Goal: Task Accomplishment & Management: Complete application form

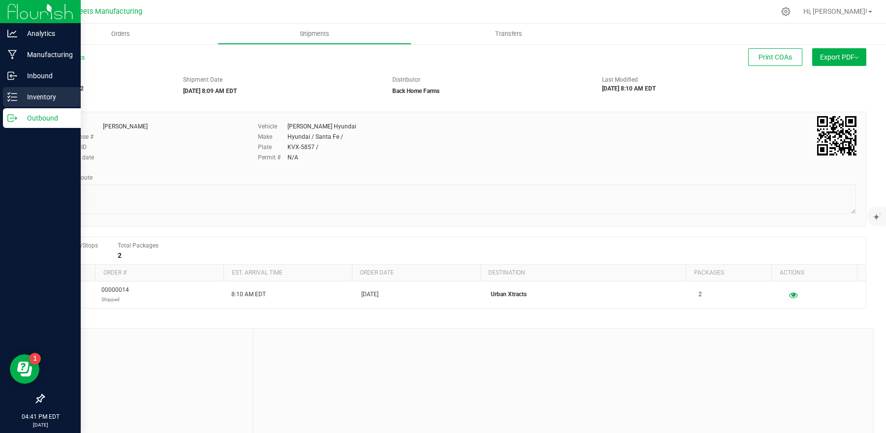
click at [34, 99] on p "Inventory" at bounding box center [46, 97] width 59 height 12
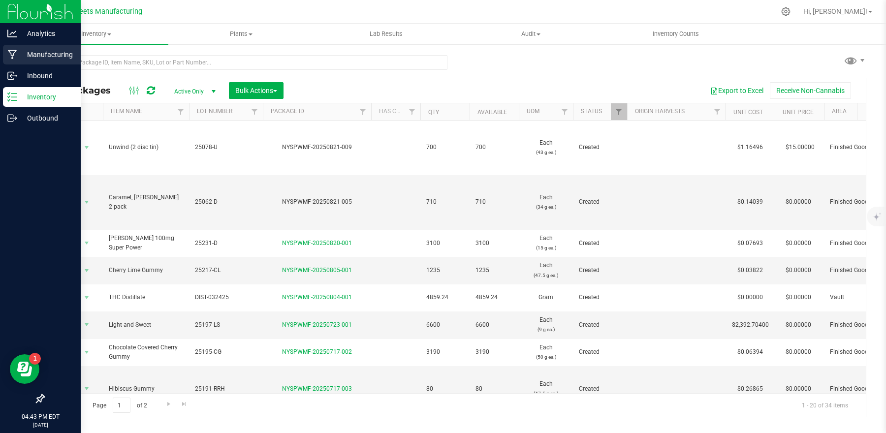
click at [46, 50] on p "Manufacturing" at bounding box center [46, 55] width 59 height 12
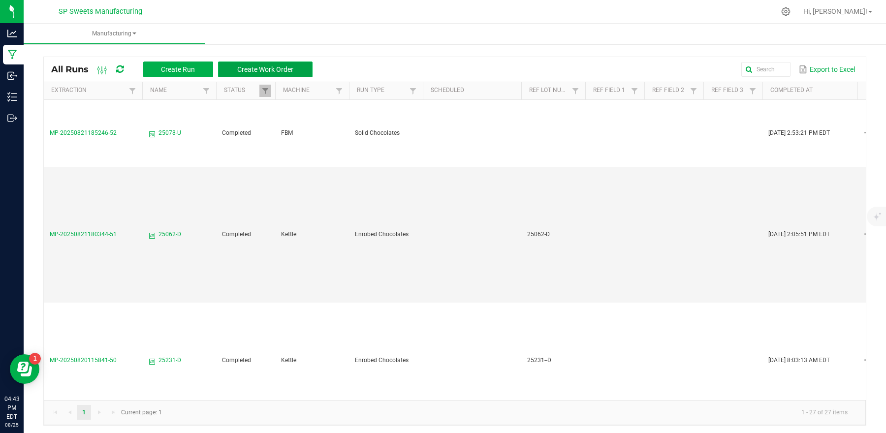
click at [260, 69] on span "Create Work Order" at bounding box center [265, 69] width 56 height 8
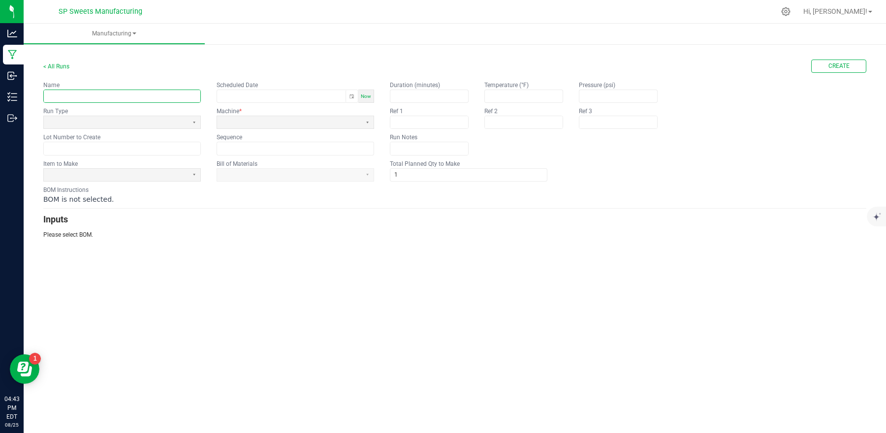
click at [163, 96] on input "text" at bounding box center [122, 96] width 157 height 12
type input "25233-R"
click at [178, 120] on span at bounding box center [116, 122] width 136 height 8
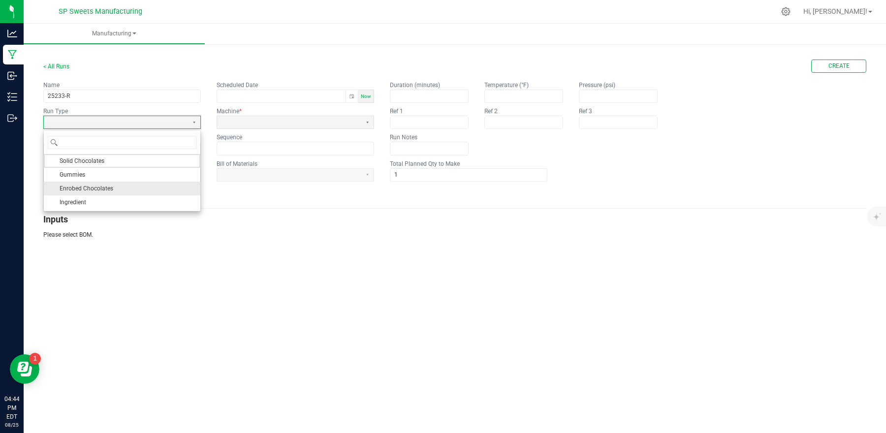
click at [124, 184] on li "Enrobed Chocolates" at bounding box center [122, 189] width 157 height 14
type input "month/day/year hour:minute AM/PM"
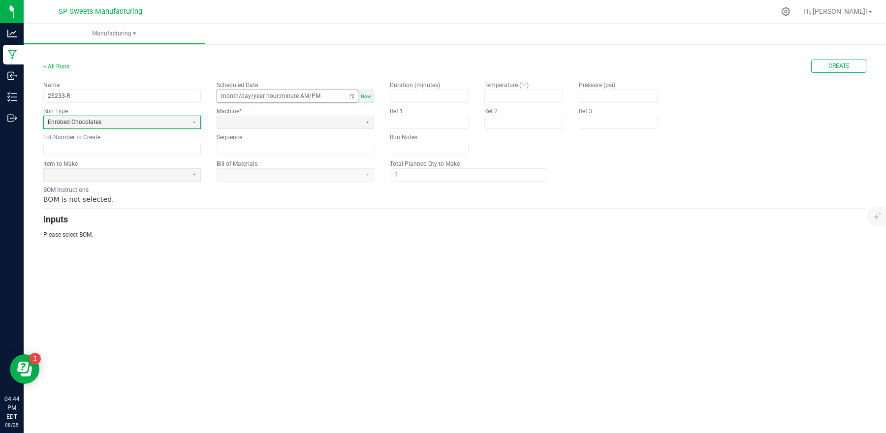
click at [245, 100] on input "month/day/year hour:minute AM/PM" at bounding box center [281, 96] width 129 height 12
click at [234, 120] on span at bounding box center [289, 122] width 136 height 8
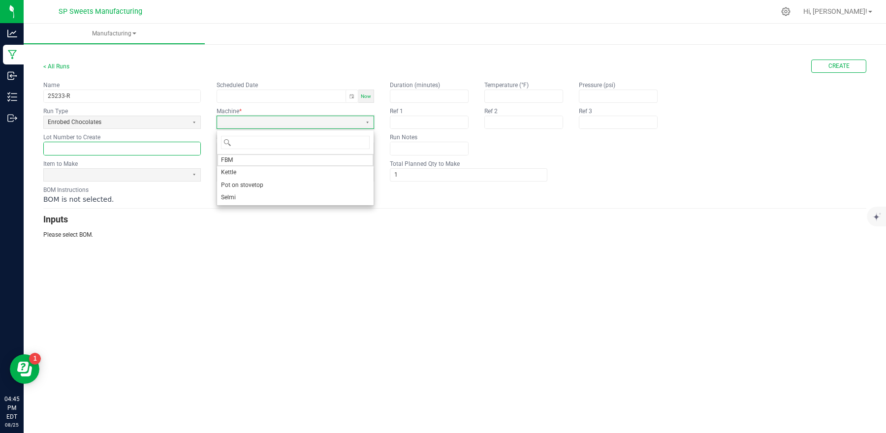
click at [170, 147] on div "Lot Number to Create" at bounding box center [122, 144] width 158 height 22
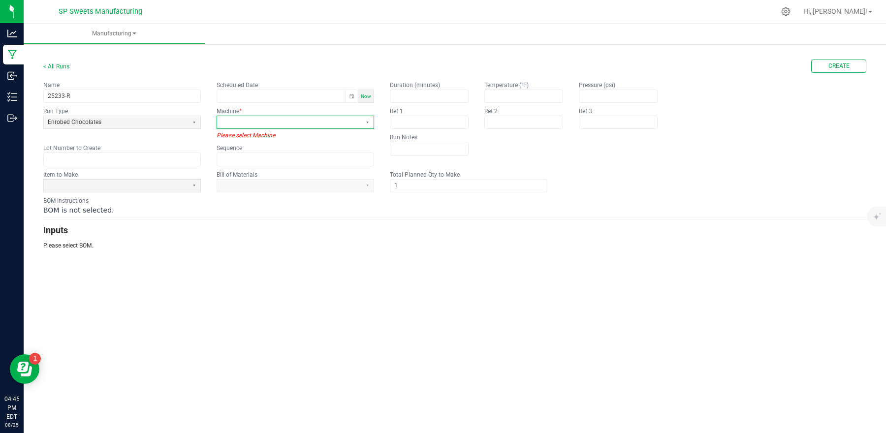
click at [236, 124] on span at bounding box center [289, 122] width 136 height 8
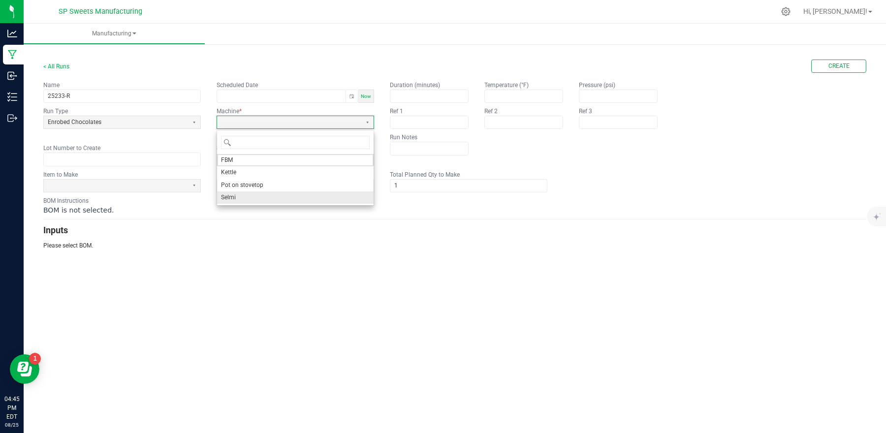
click at [237, 196] on li "Selmi" at bounding box center [295, 198] width 157 height 12
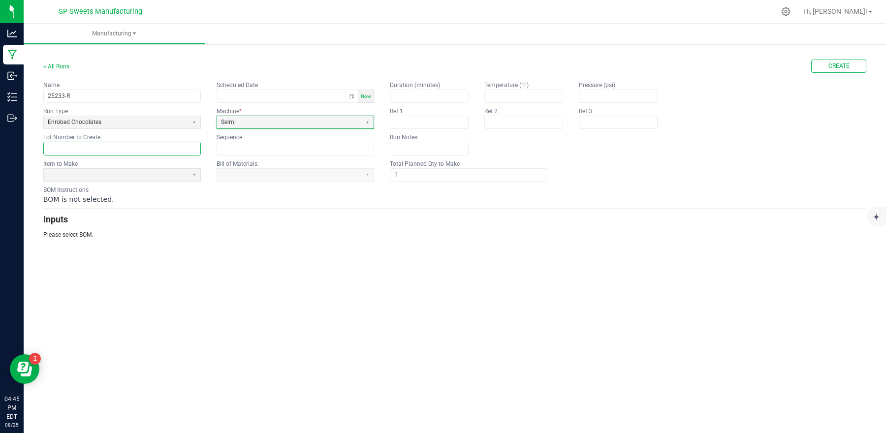
click at [149, 143] on input "text" at bounding box center [122, 148] width 157 height 12
type input "25233-R"
click at [174, 85] on div "Name 25233-R" at bounding box center [122, 92] width 158 height 22
click at [169, 180] on span at bounding box center [116, 175] width 144 height 12
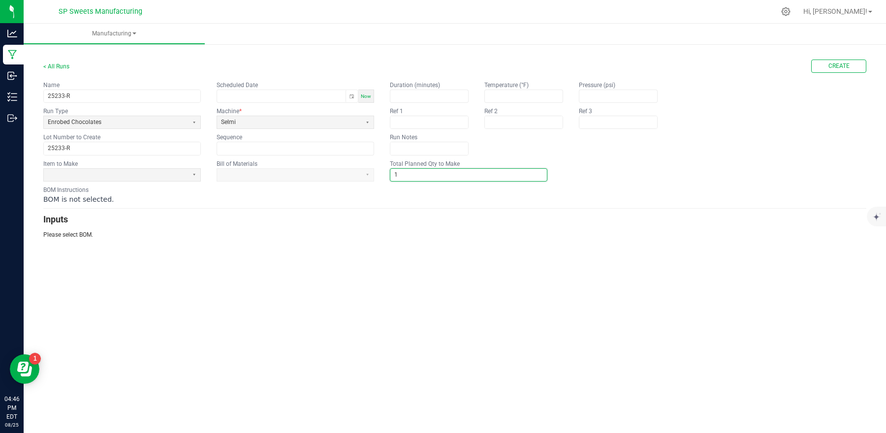
click at [440, 175] on input "1" at bounding box center [468, 175] width 157 height 12
type input "3"
click at [196, 176] on button "Select" at bounding box center [194, 175] width 12 height 12
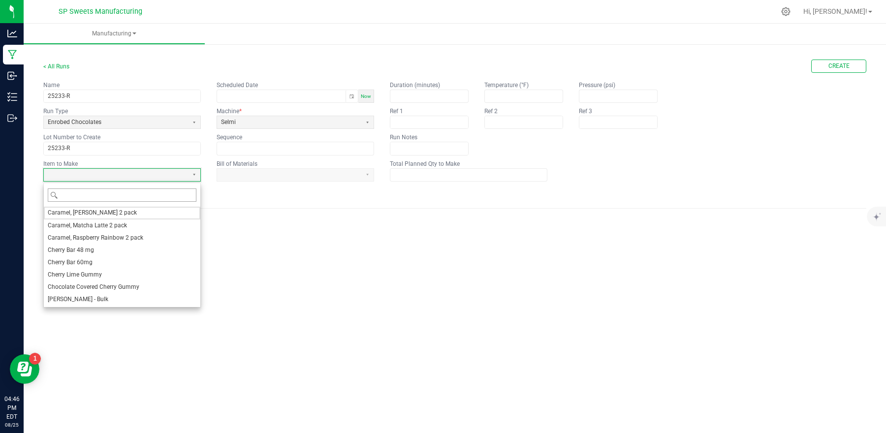
click at [180, 196] on input "Filter" at bounding box center [128, 195] width 136 height 12
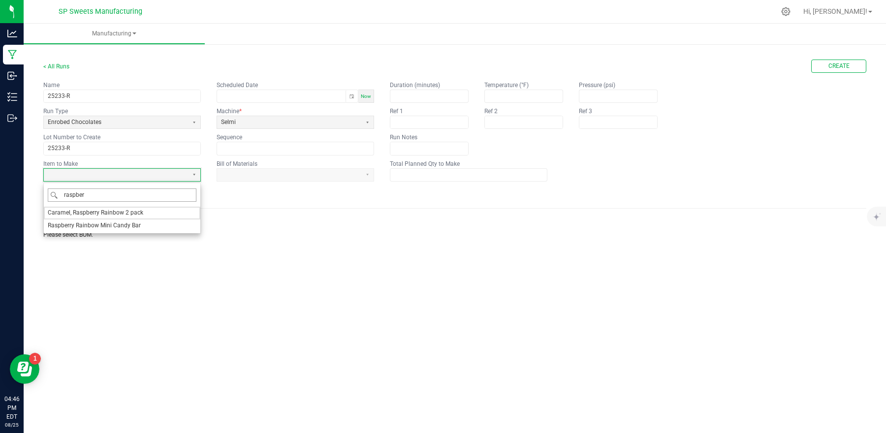
type input "raspberr"
click at [156, 212] on li "Caramel, Raspberry Rainbow 2 pack" at bounding box center [122, 213] width 157 height 12
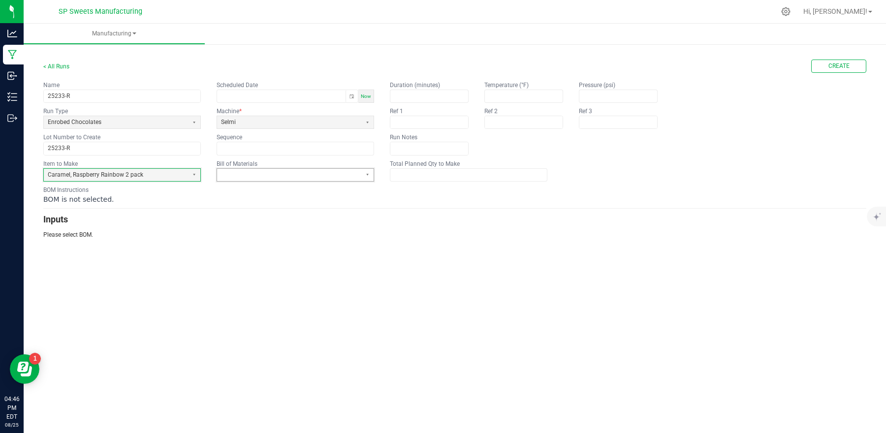
click at [268, 172] on span at bounding box center [289, 175] width 136 height 8
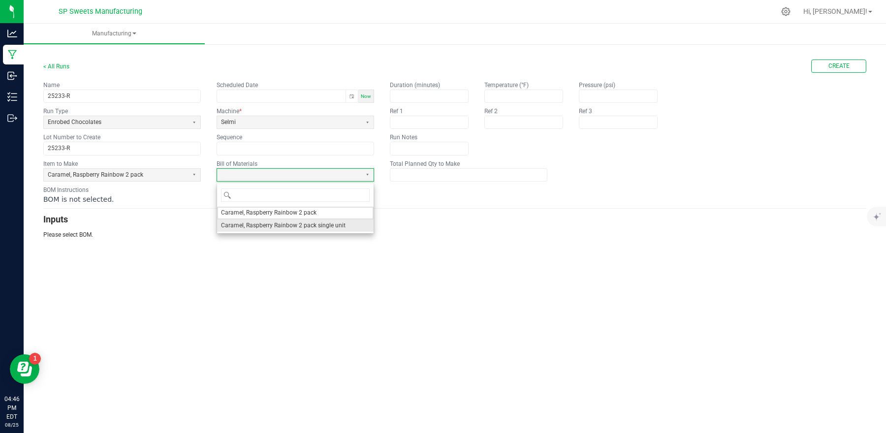
click at [273, 229] on span "Caramel, Raspberry Rainbow 2 pack single unit" at bounding box center [283, 226] width 125 height 8
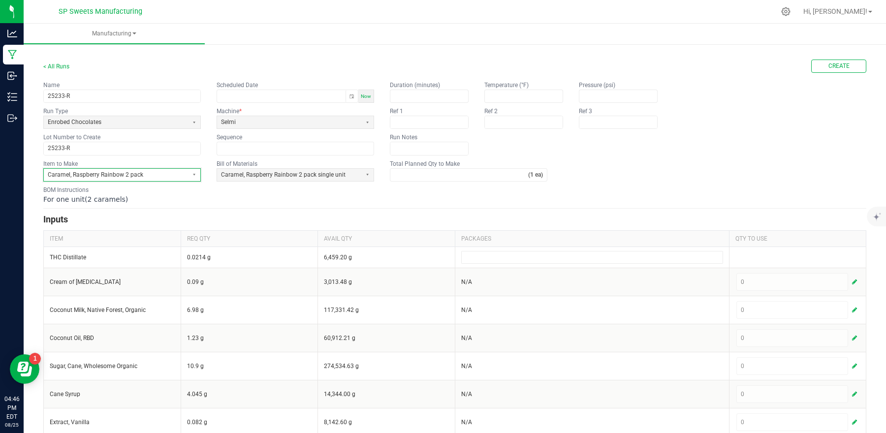
click at [139, 176] on span "Caramel, Raspberry Rainbow 2 pack" at bounding box center [116, 175] width 136 height 8
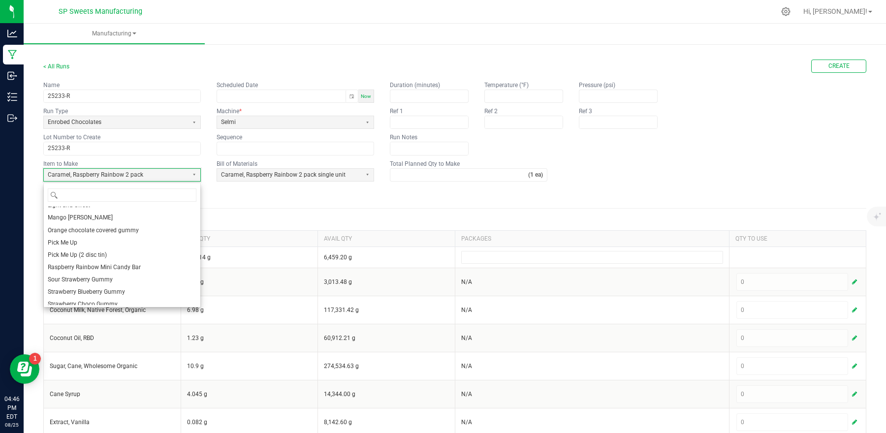
scroll to position [186, 0]
click at [130, 248] on span "Raspberry Rainbow Mini Candy Bar" at bounding box center [94, 250] width 93 height 8
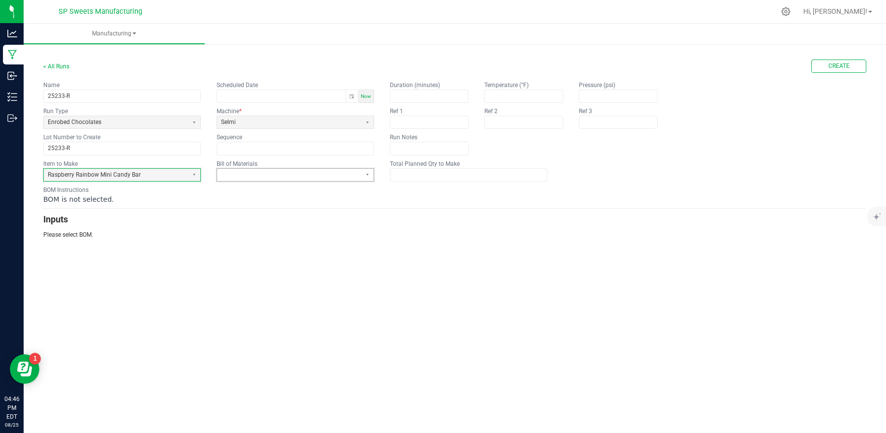
click at [261, 180] on span at bounding box center [289, 175] width 144 height 12
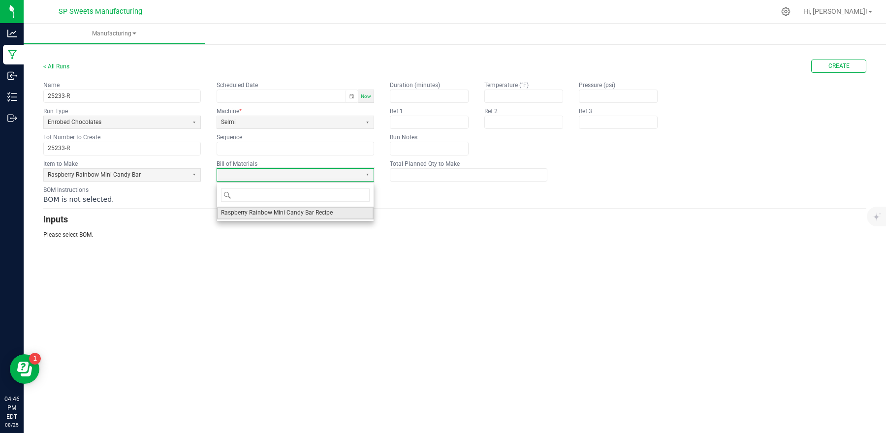
click at [263, 212] on span "Raspberry Rainbow Mini Candy Bar Recipe" at bounding box center [277, 213] width 112 height 8
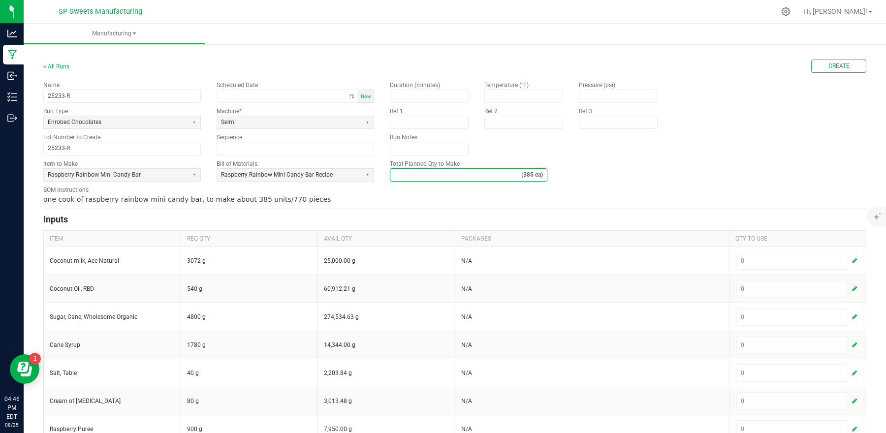
click at [443, 175] on input "Total Planned Qty to Make" at bounding box center [455, 175] width 131 height 12
type input "6"
type input "8"
click at [468, 203] on div "one cook of raspberry rainbow mini candy bar, to make about 385 units/770 pieces" at bounding box center [454, 199] width 823 height 10
